Goal: Information Seeking & Learning: Learn about a topic

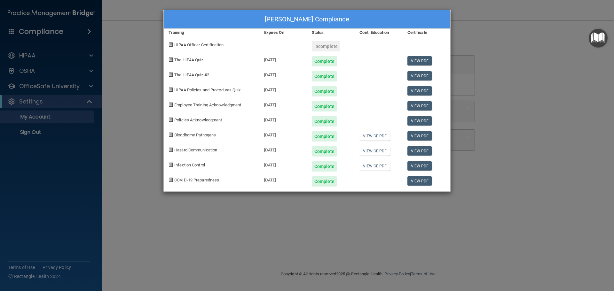
click at [24, 57] on div "[PERSON_NAME] Compliance Training Expires On Status Cont. Education Certificate…" at bounding box center [307, 145] width 614 height 291
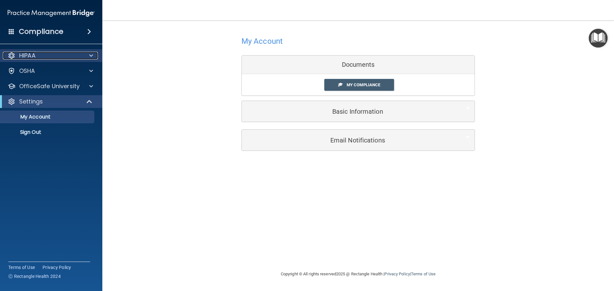
click at [25, 56] on p "HIPAA" at bounding box center [27, 56] width 16 height 8
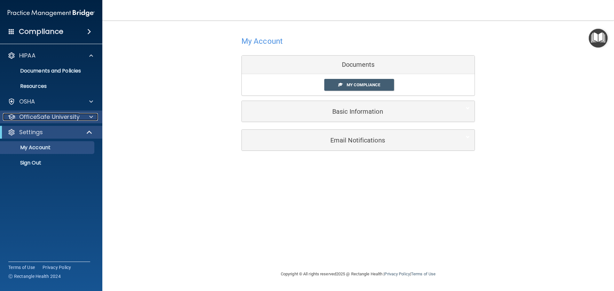
click at [25, 114] on p "OfficeSafe University" at bounding box center [49, 117] width 60 height 8
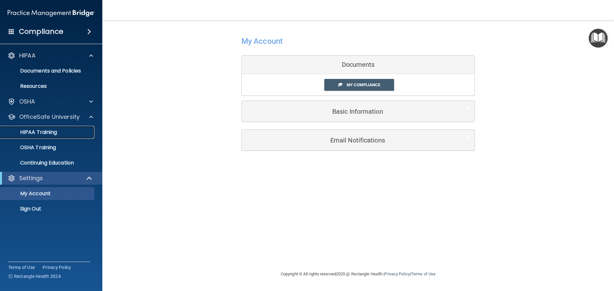
click at [33, 131] on p "HIPAA Training" at bounding box center [30, 132] width 53 height 6
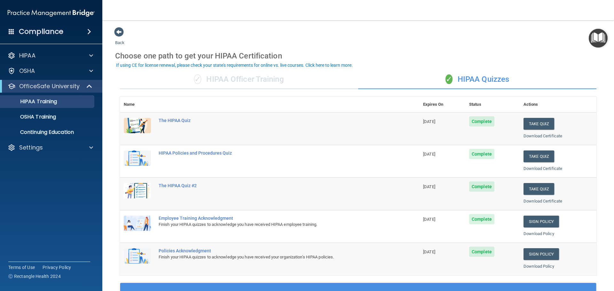
click at [233, 78] on div "✓ HIPAA Officer Training" at bounding box center [239, 79] width 238 height 19
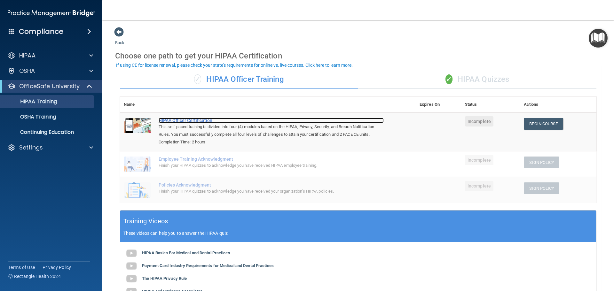
click at [170, 120] on div "HIPAA Officer Certification" at bounding box center [271, 120] width 225 height 5
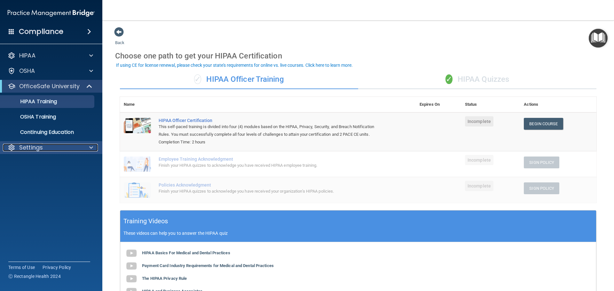
click at [54, 146] on div "Settings" at bounding box center [42, 148] width 79 height 8
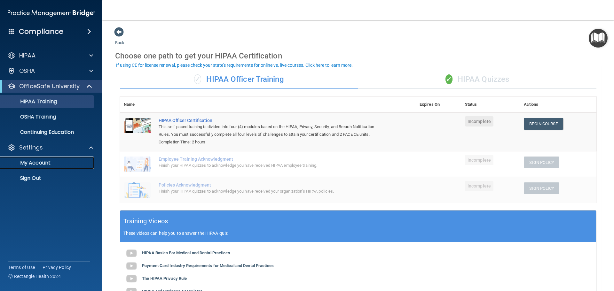
click at [51, 161] on p "My Account" at bounding box center [47, 163] width 87 height 6
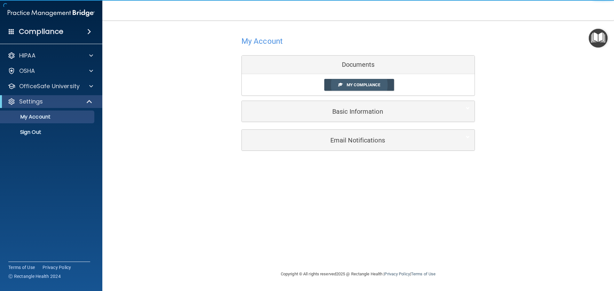
click at [336, 84] on link "My Compliance" at bounding box center [359, 85] width 70 height 12
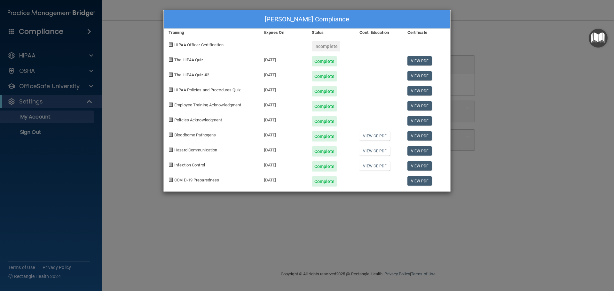
click at [499, 125] on div "[PERSON_NAME] Compliance Training Expires On Status Cont. Education Certificate…" at bounding box center [307, 145] width 614 height 291
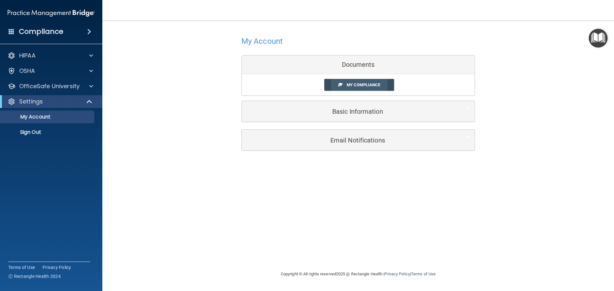
click at [361, 88] on link "My Compliance" at bounding box center [359, 85] width 70 height 12
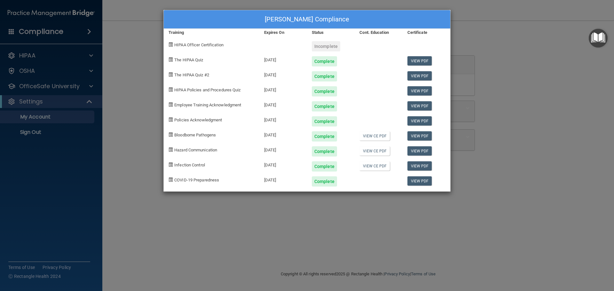
click at [485, 30] on div "[PERSON_NAME] Compliance Training Expires On Status Cont. Education Certificate…" at bounding box center [307, 145] width 614 height 291
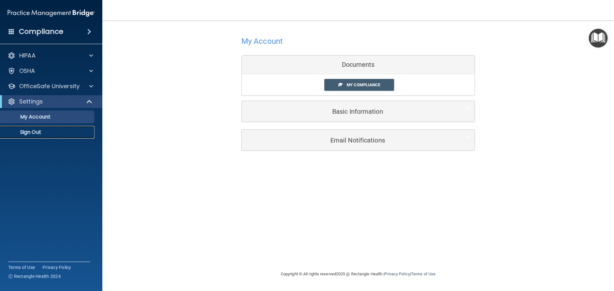
click at [34, 132] on p "Sign Out" at bounding box center [47, 132] width 87 height 6
